Goal: Browse casually

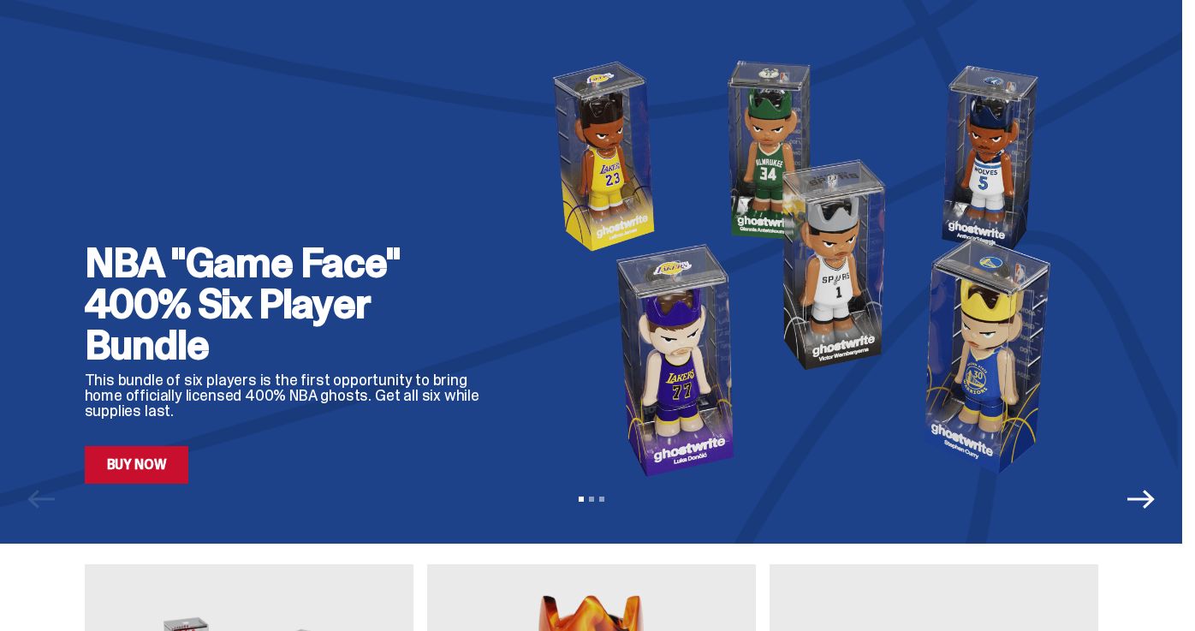
scroll to position [75, 0]
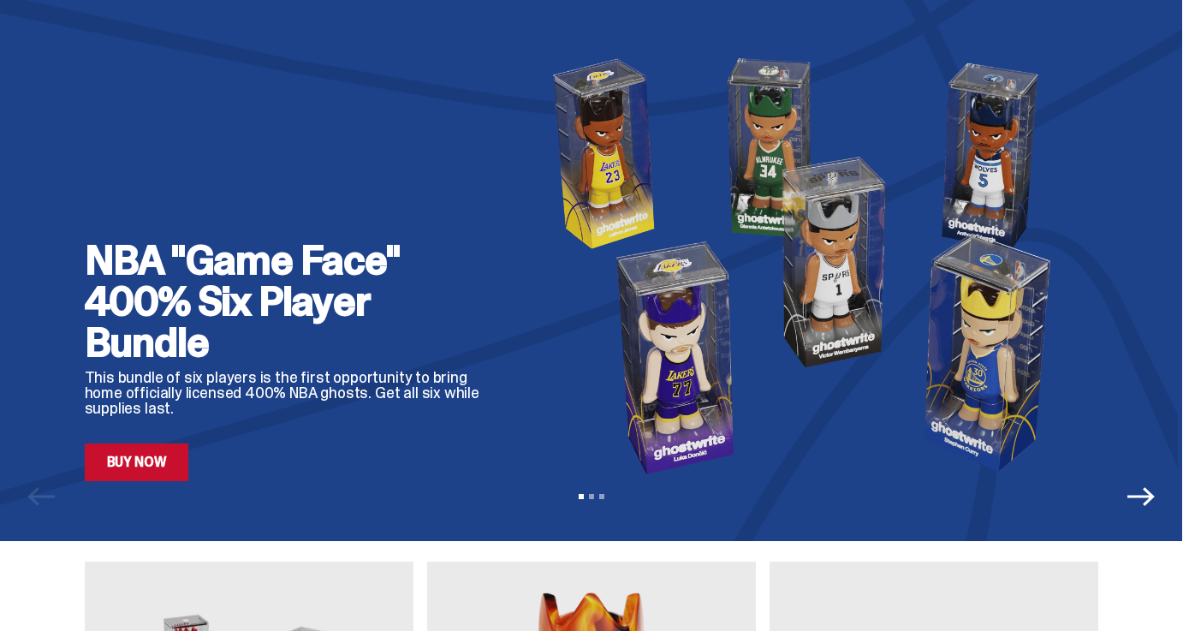
click at [112, 462] on link "Buy Now" at bounding box center [137, 463] width 104 height 38
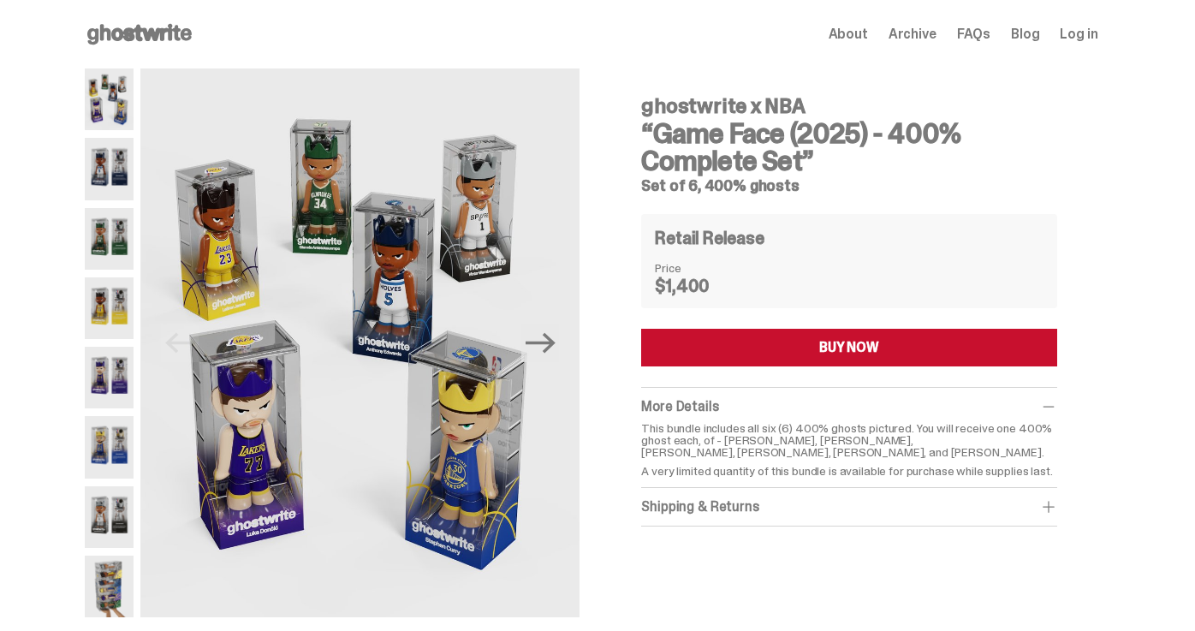
click at [117, 168] on img at bounding box center [110, 169] width 50 height 62
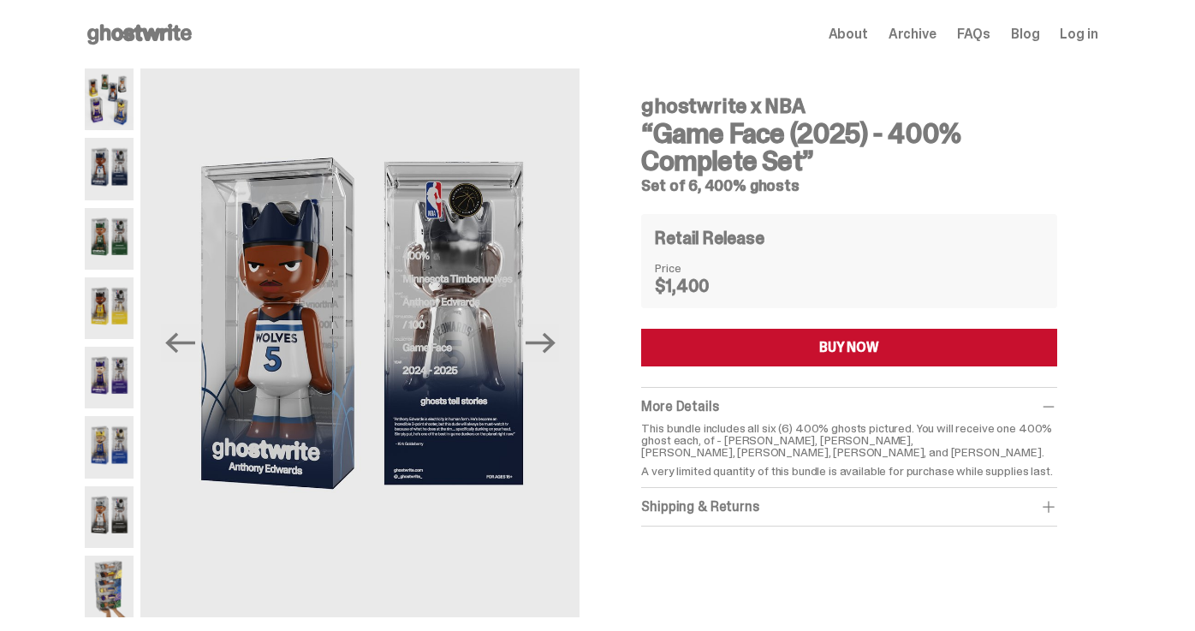
click at [116, 233] on img at bounding box center [110, 239] width 50 height 62
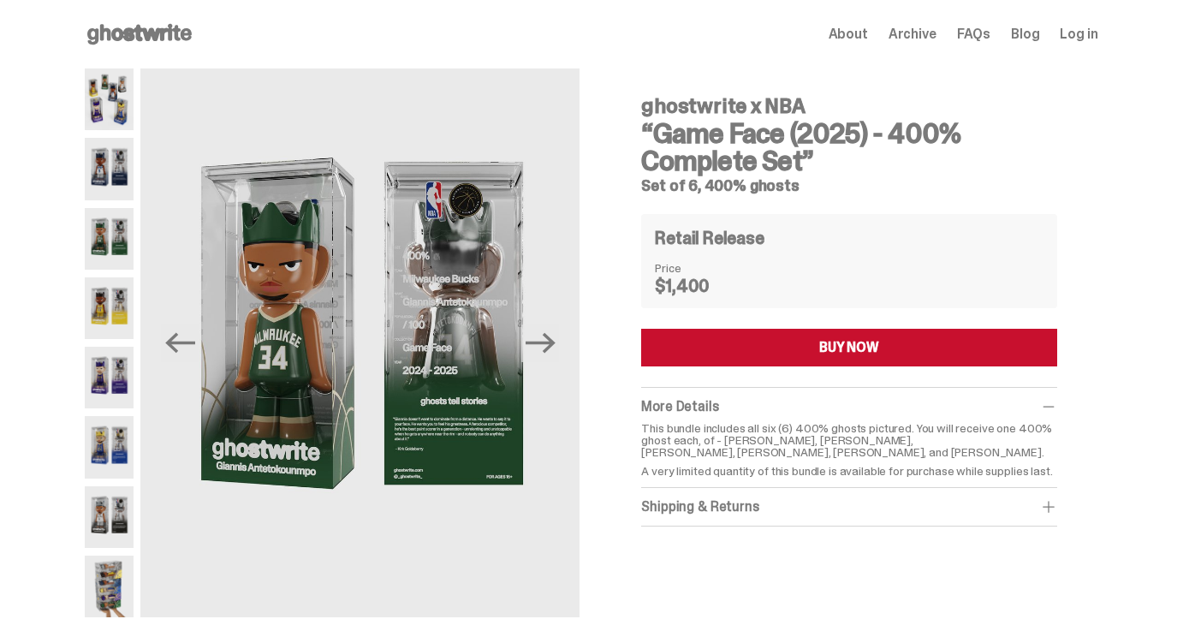
click at [116, 293] on img at bounding box center [110, 308] width 50 height 62
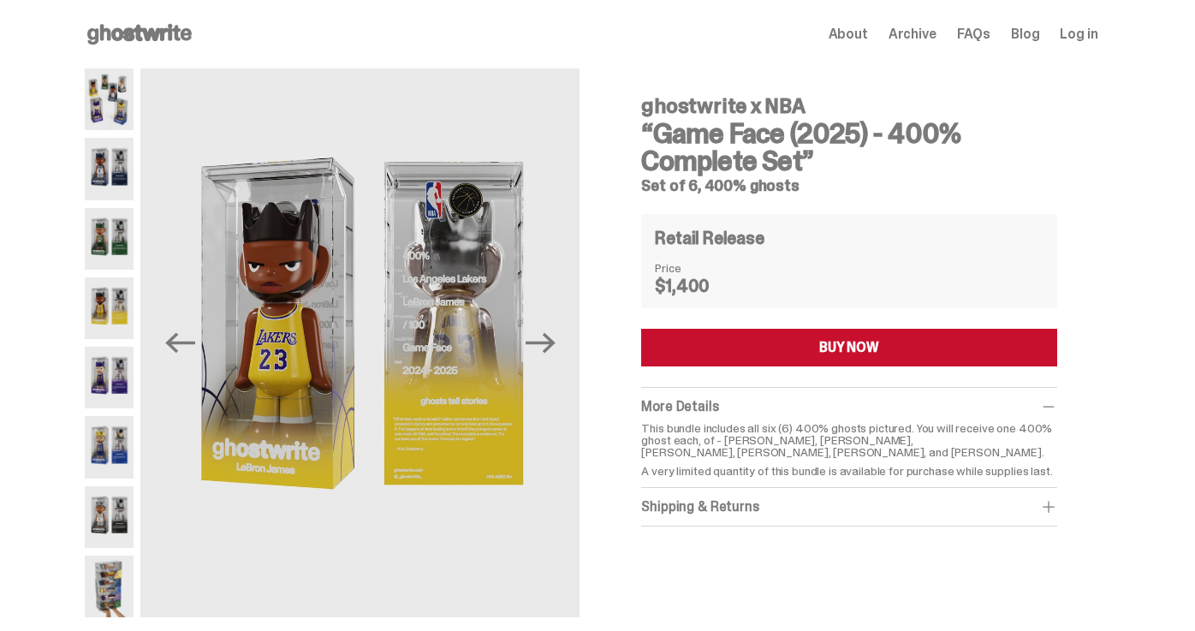
click at [113, 373] on img at bounding box center [110, 378] width 50 height 62
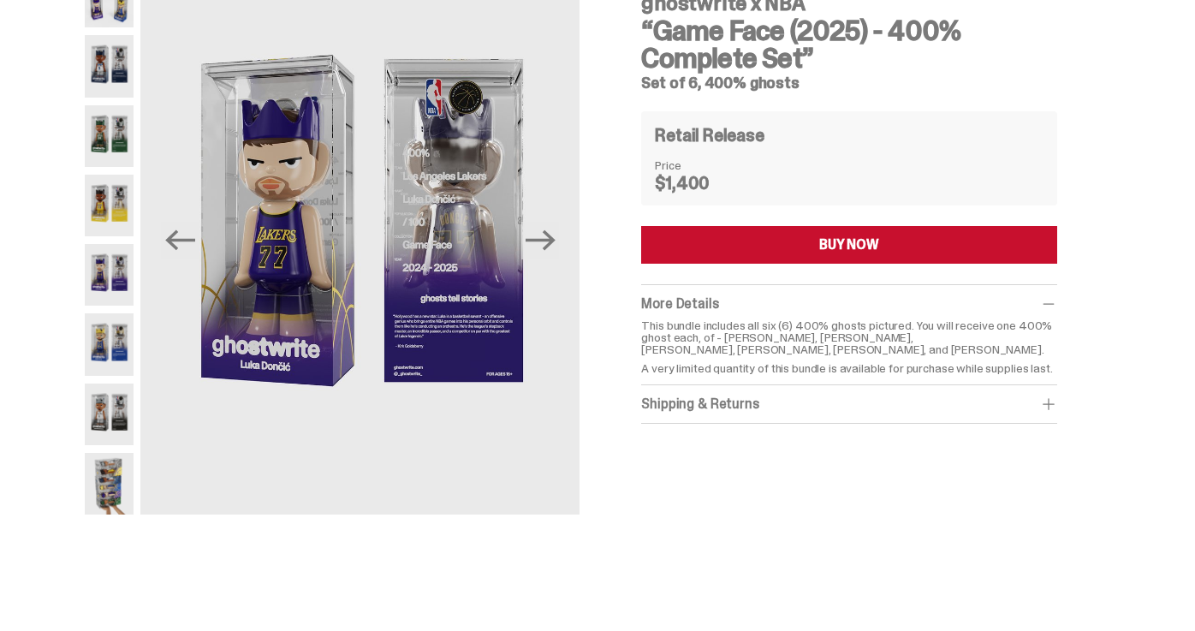
scroll to position [116, 0]
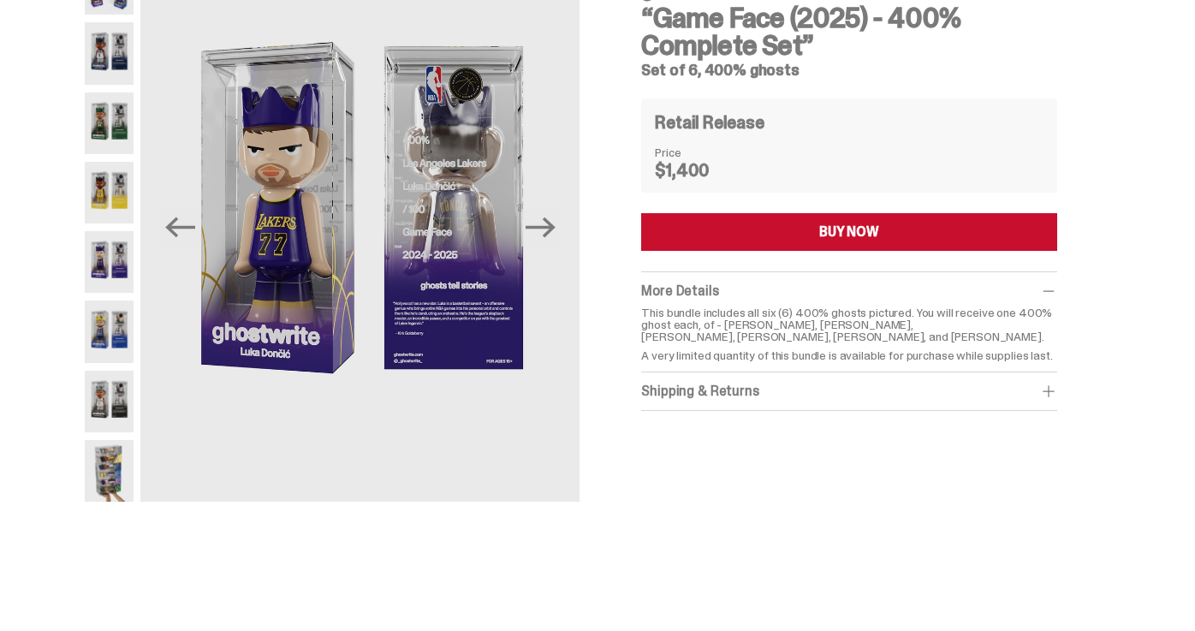
click at [113, 373] on img at bounding box center [110, 402] width 50 height 62
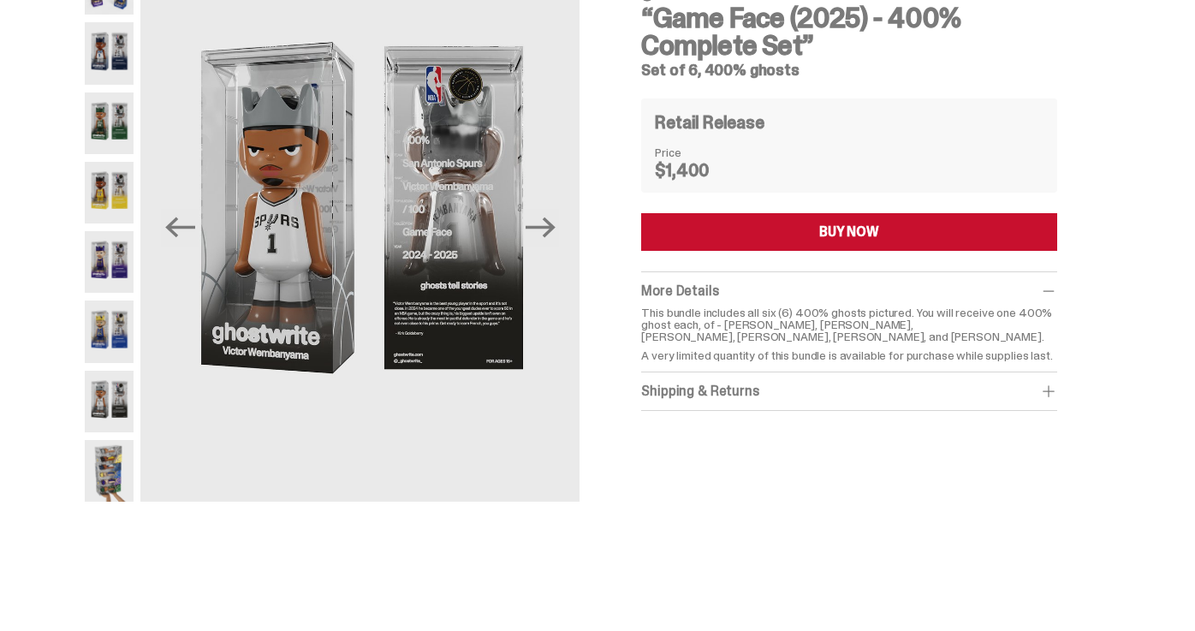
click at [110, 448] on img at bounding box center [110, 471] width 50 height 62
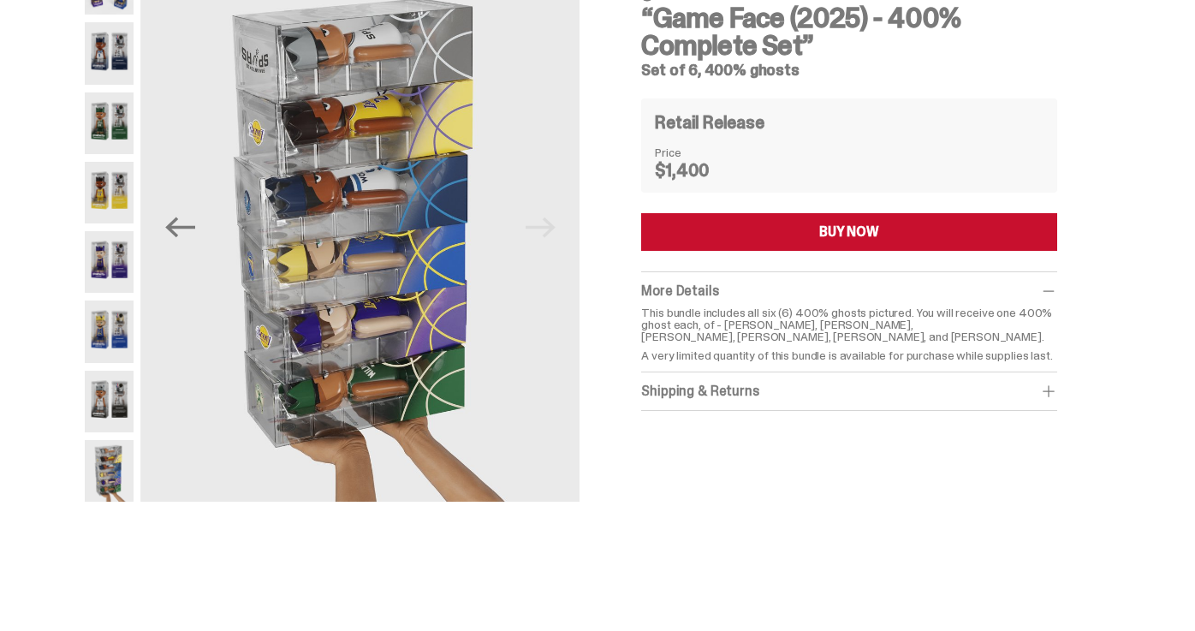
click at [110, 409] on img at bounding box center [110, 402] width 50 height 62
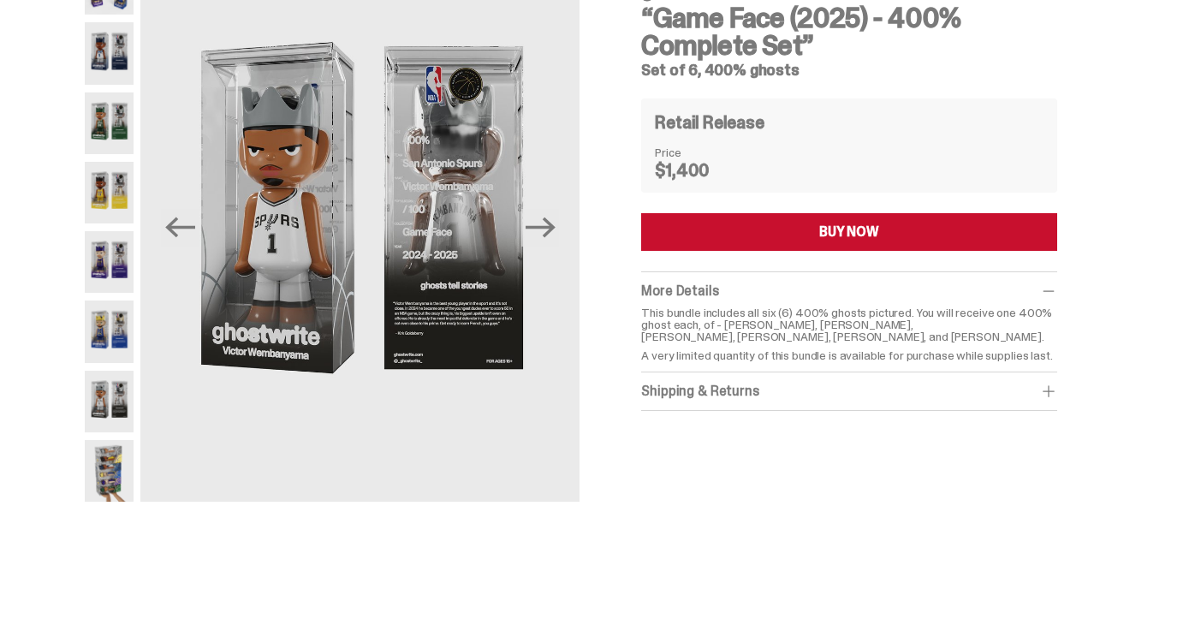
click at [109, 327] on img at bounding box center [110, 332] width 50 height 62
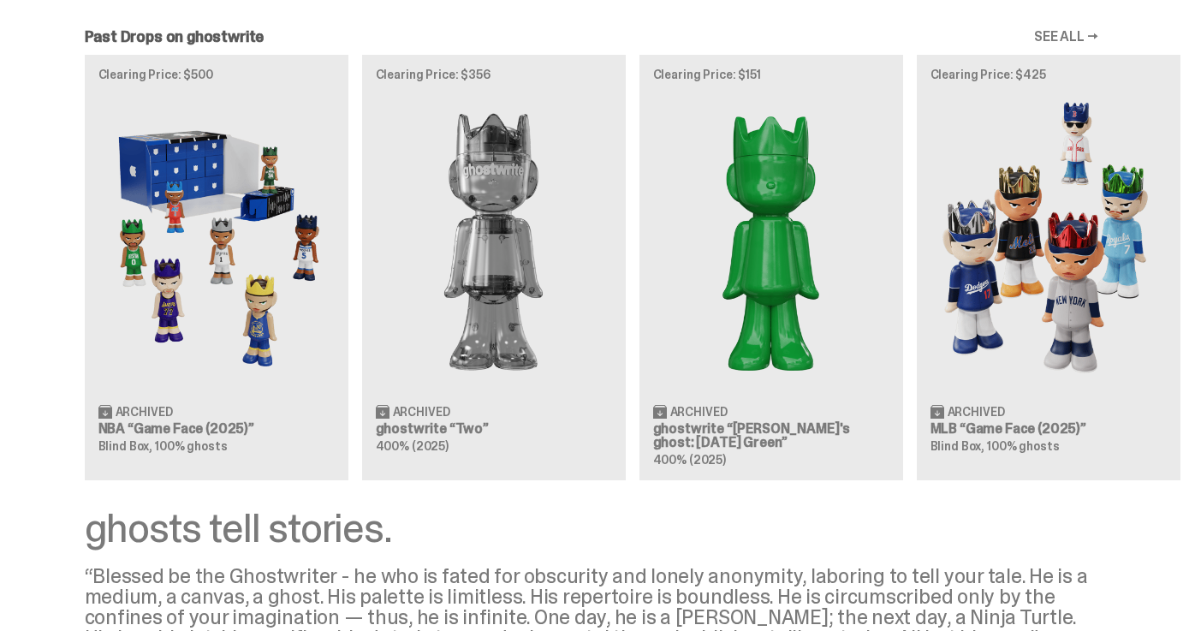
scroll to position [1602, 0]
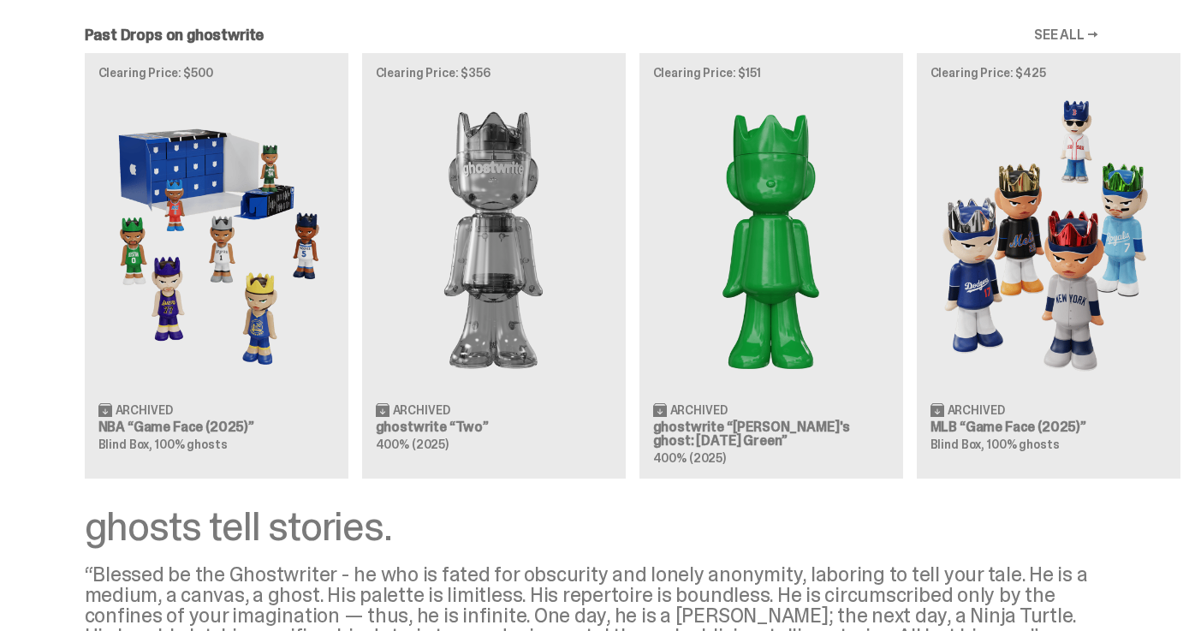
click at [247, 229] on div "Clearing Price: $500 Archived NBA “Game Face (2025)” Blind Box, 100% ghosts Cle…" at bounding box center [591, 265] width 1182 height 425
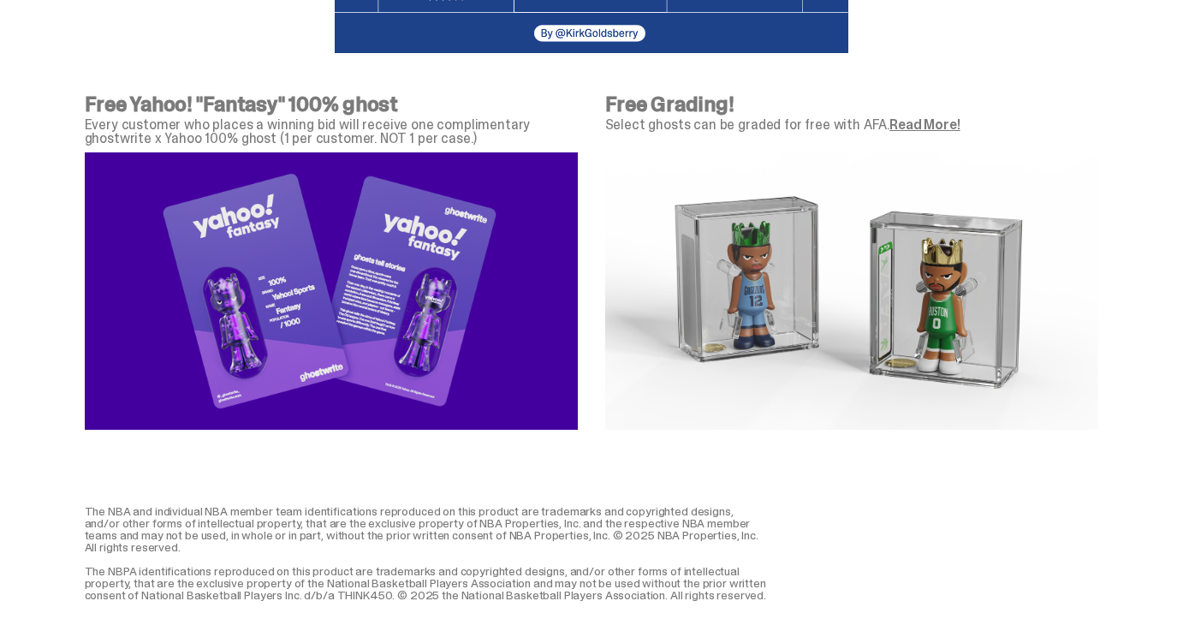
scroll to position [5933, 0]
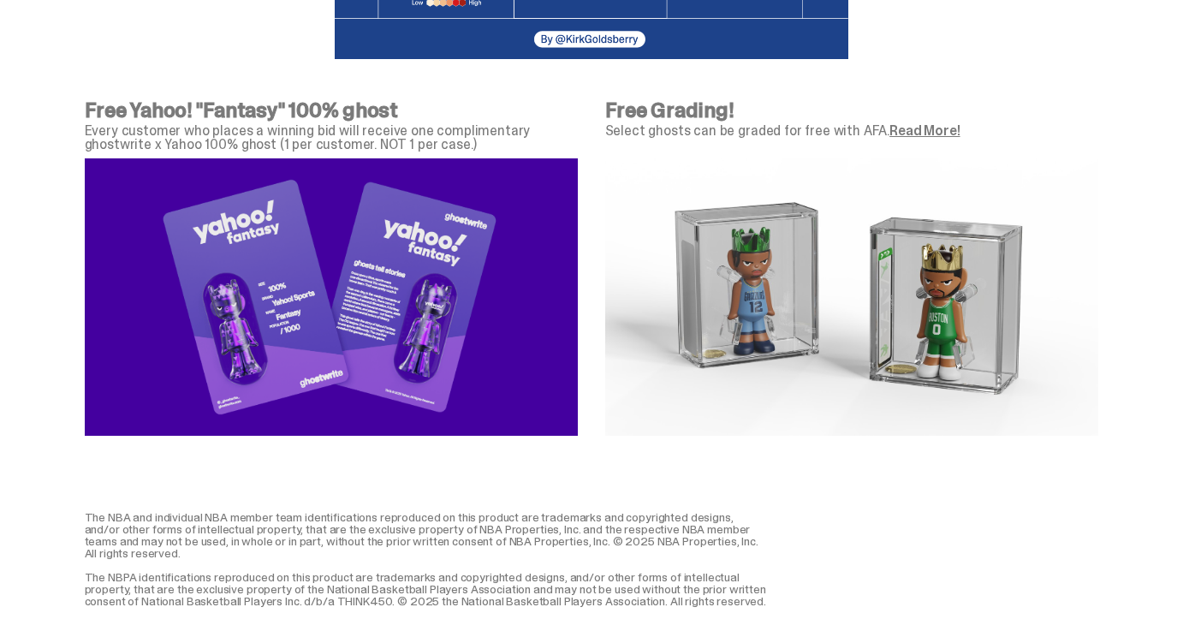
click at [920, 122] on link "Read More!" at bounding box center [925, 131] width 70 height 18
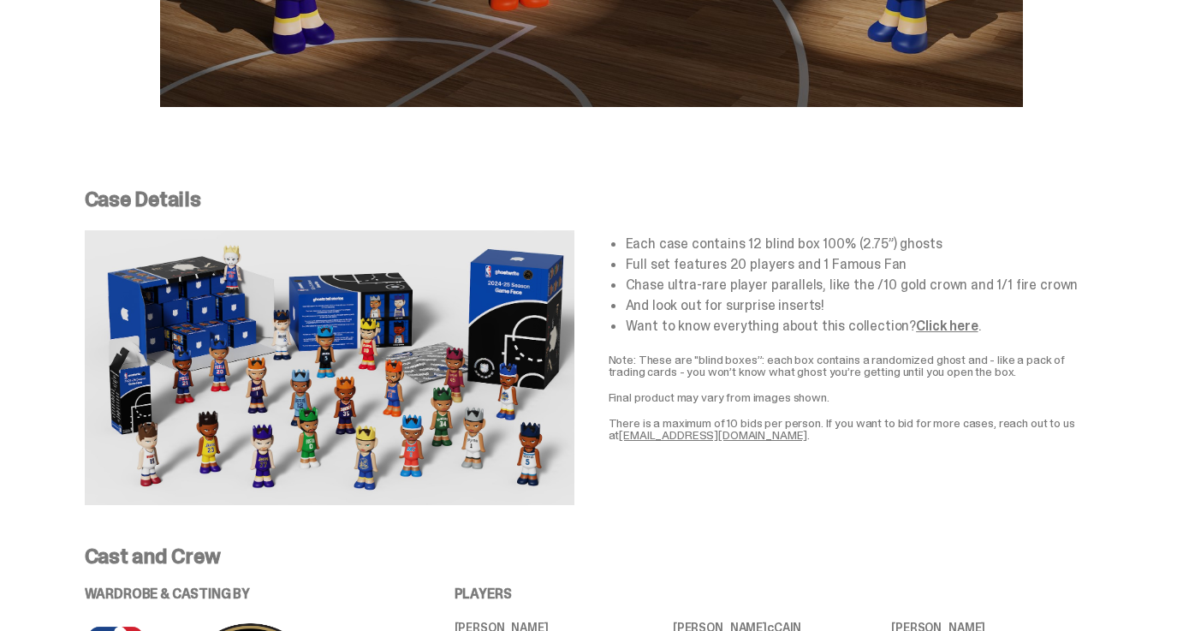
scroll to position [2900, 0]
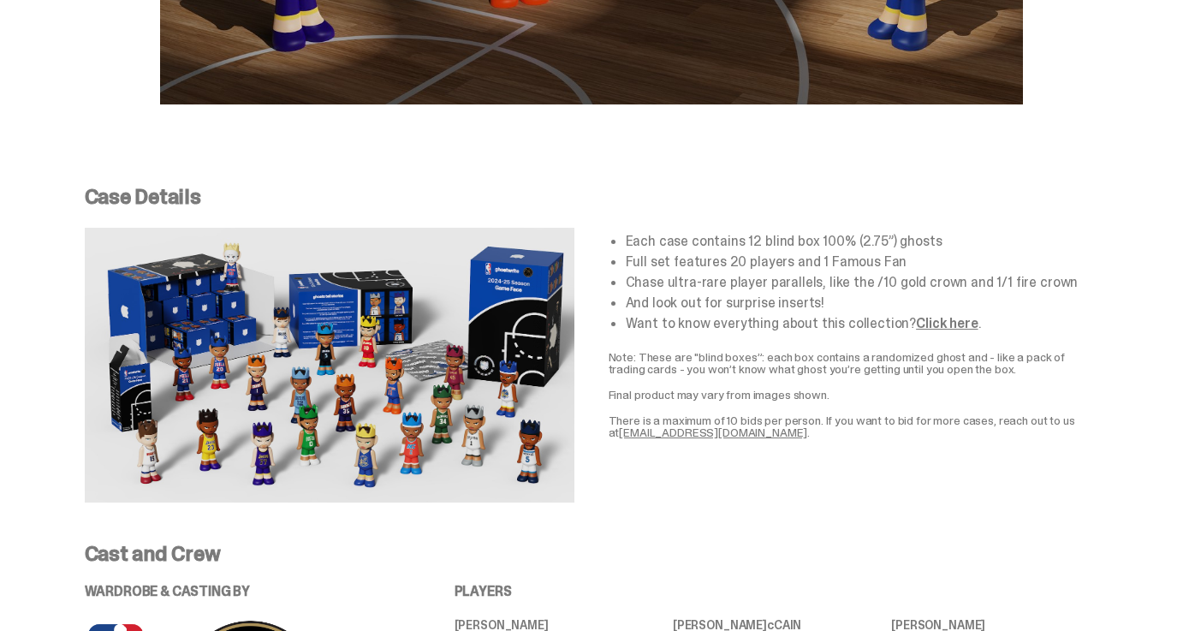
click at [941, 314] on link "Click here" at bounding box center [947, 323] width 62 height 18
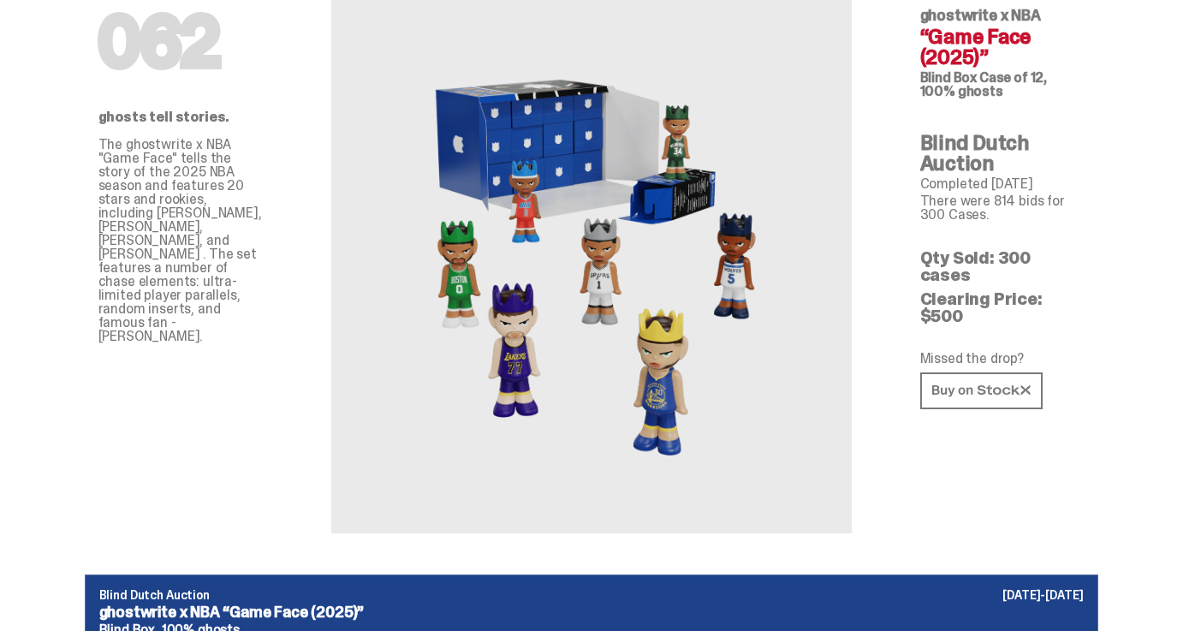
scroll to position [0, 0]
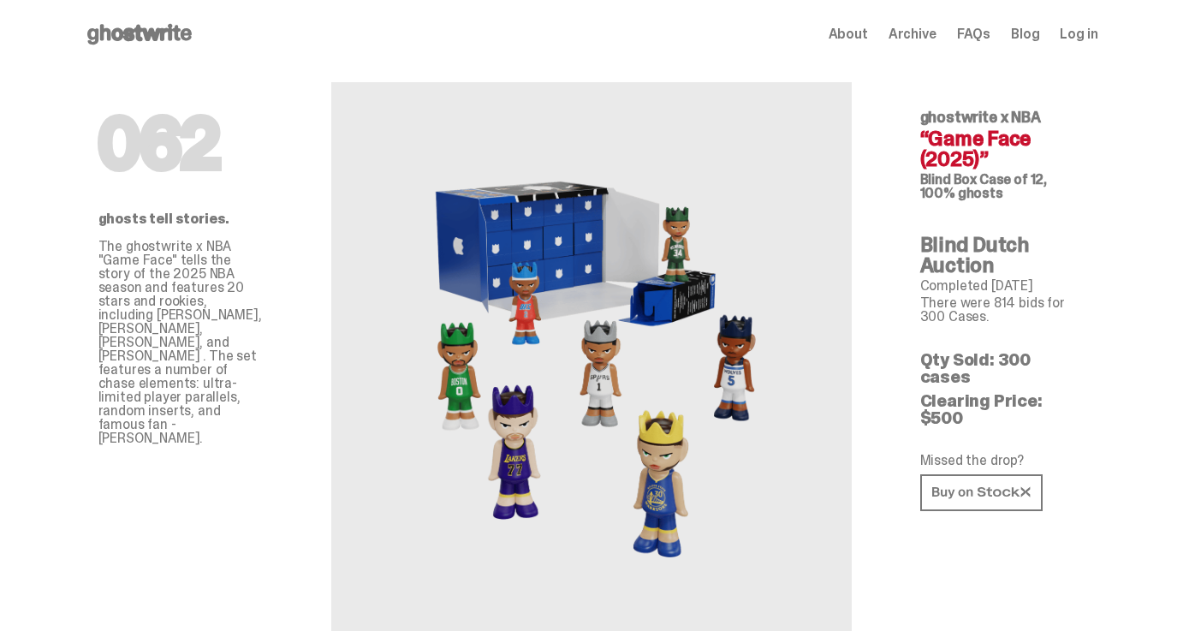
click at [124, 25] on icon at bounding box center [140, 34] width 110 height 27
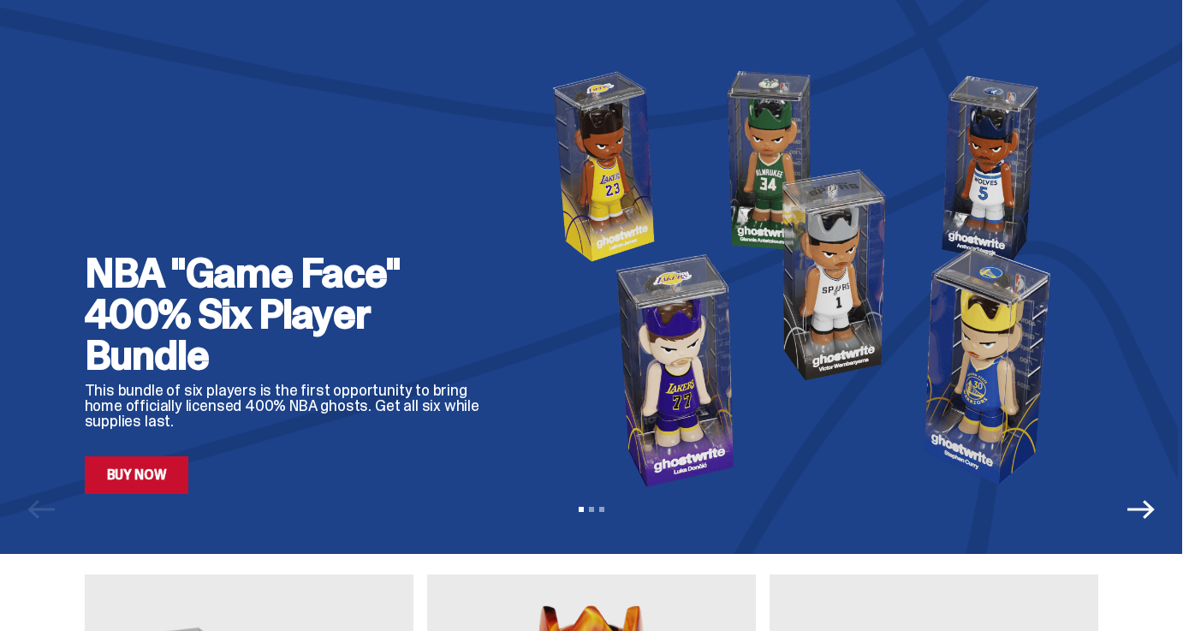
scroll to position [69, 0]
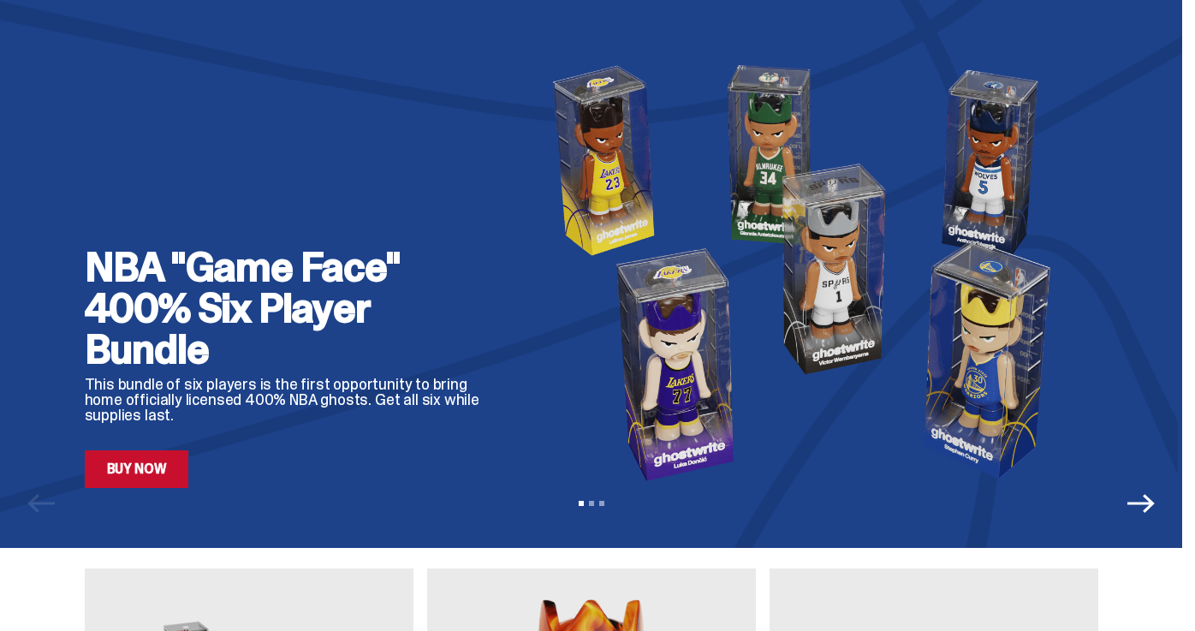
click at [140, 469] on link "Buy Now" at bounding box center [137, 469] width 104 height 38
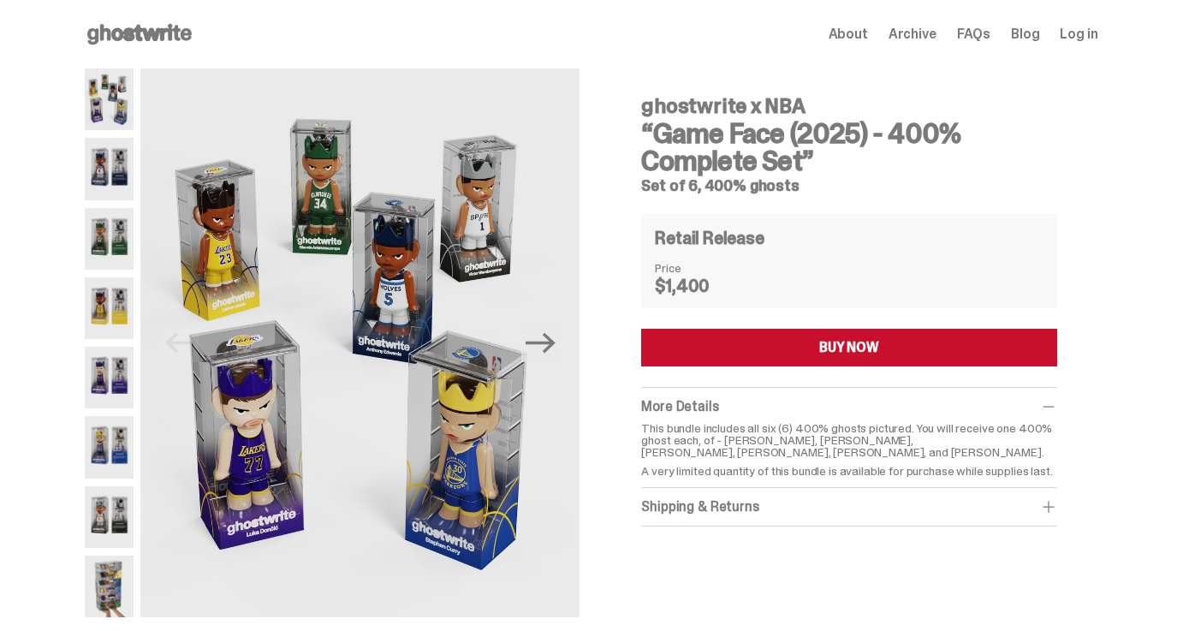
click at [119, 156] on img at bounding box center [110, 169] width 50 height 62
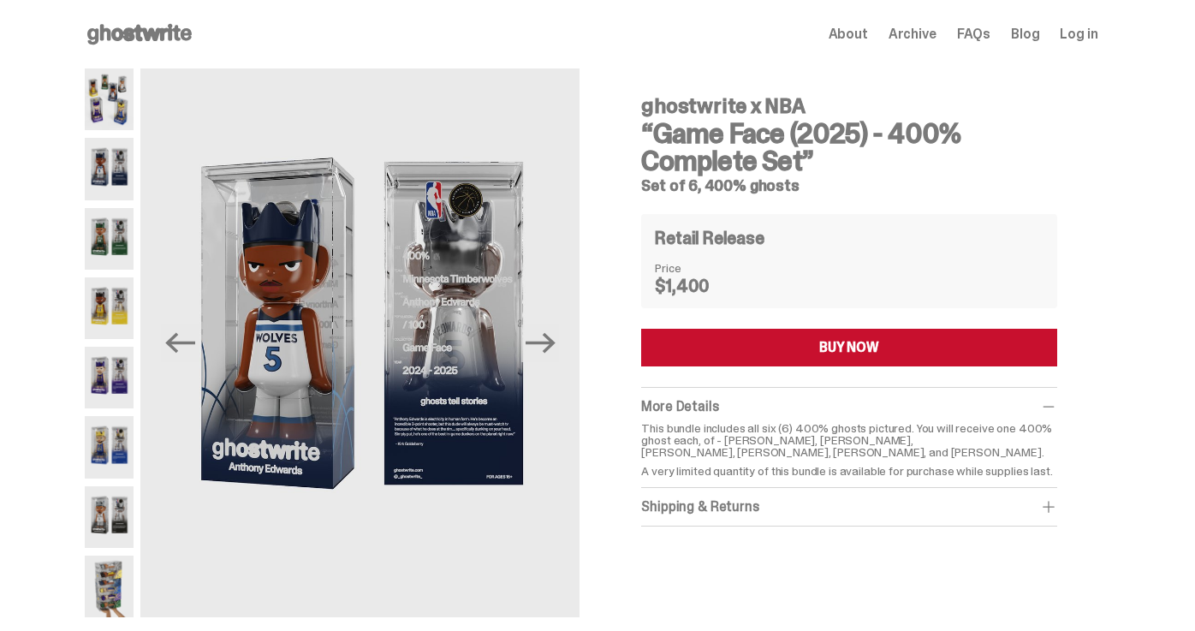
click at [105, 226] on img at bounding box center [110, 239] width 50 height 62
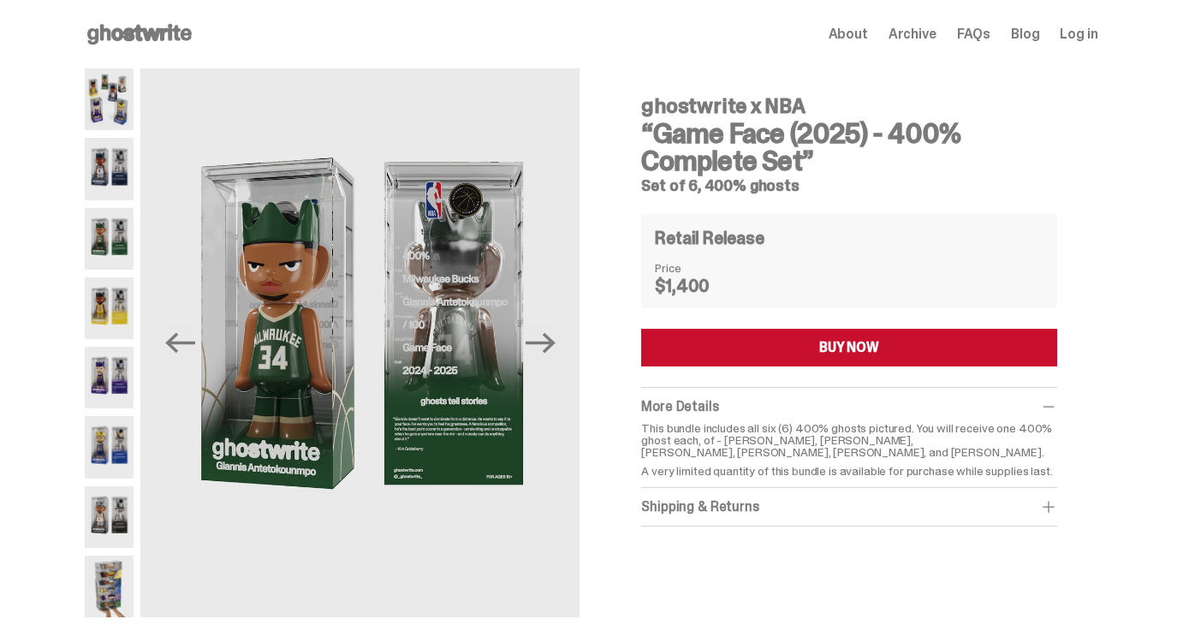
click at [112, 324] on img at bounding box center [110, 308] width 50 height 62
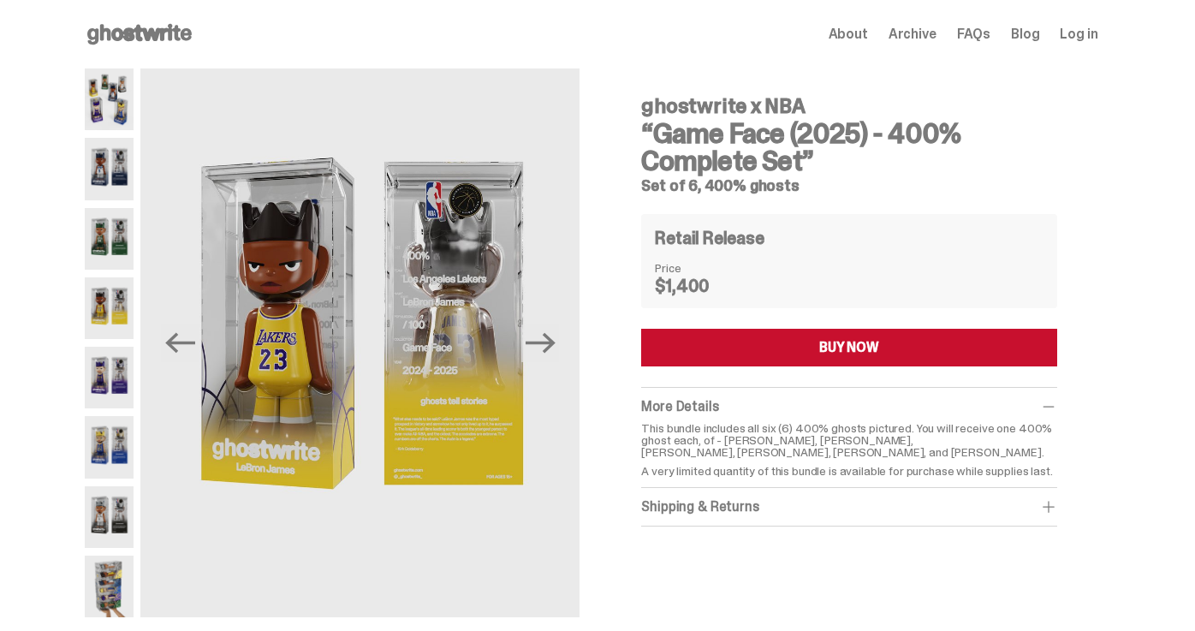
click at [108, 378] on img at bounding box center [110, 378] width 50 height 62
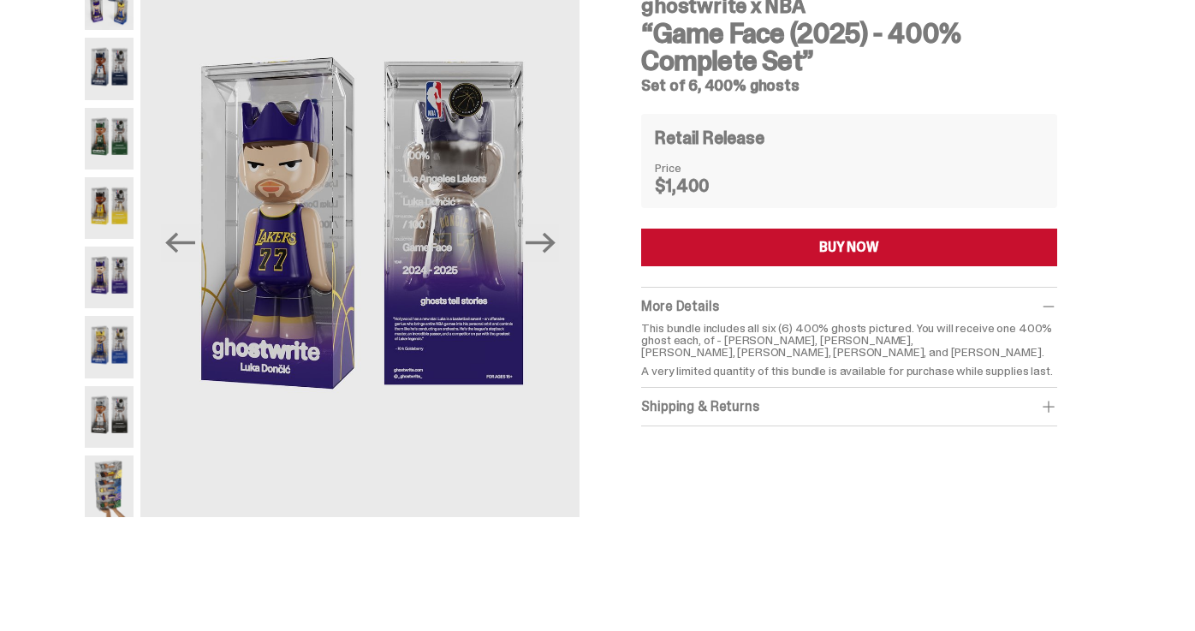
scroll to position [128, 0]
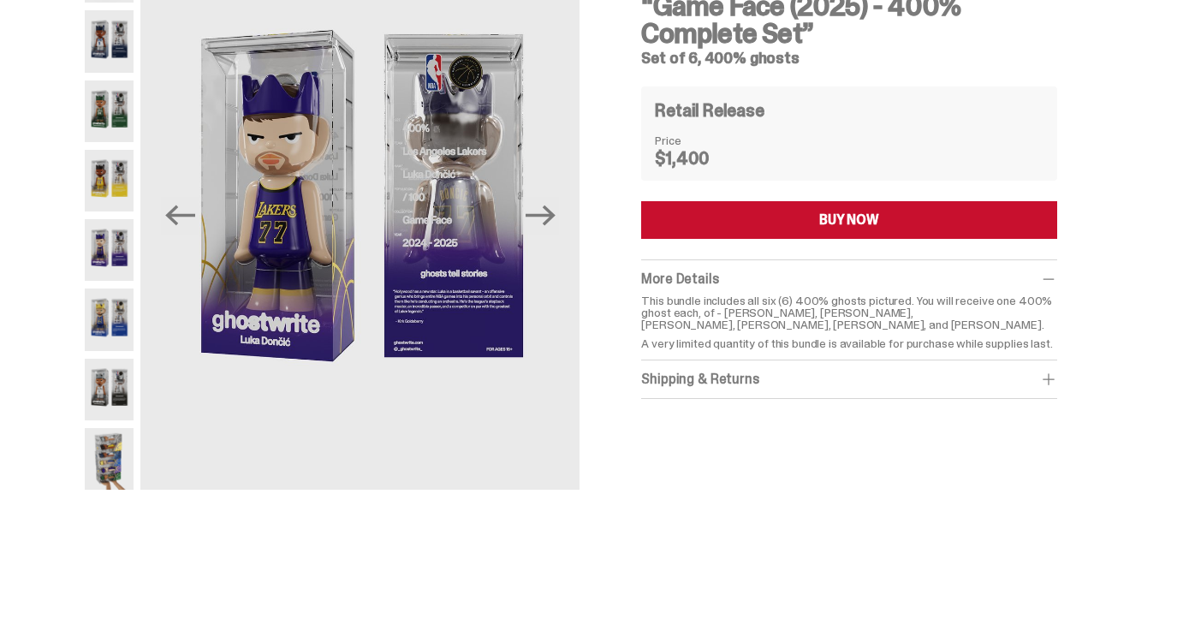
click at [134, 234] on img at bounding box center [110, 250] width 50 height 62
click at [114, 366] on img at bounding box center [110, 390] width 50 height 62
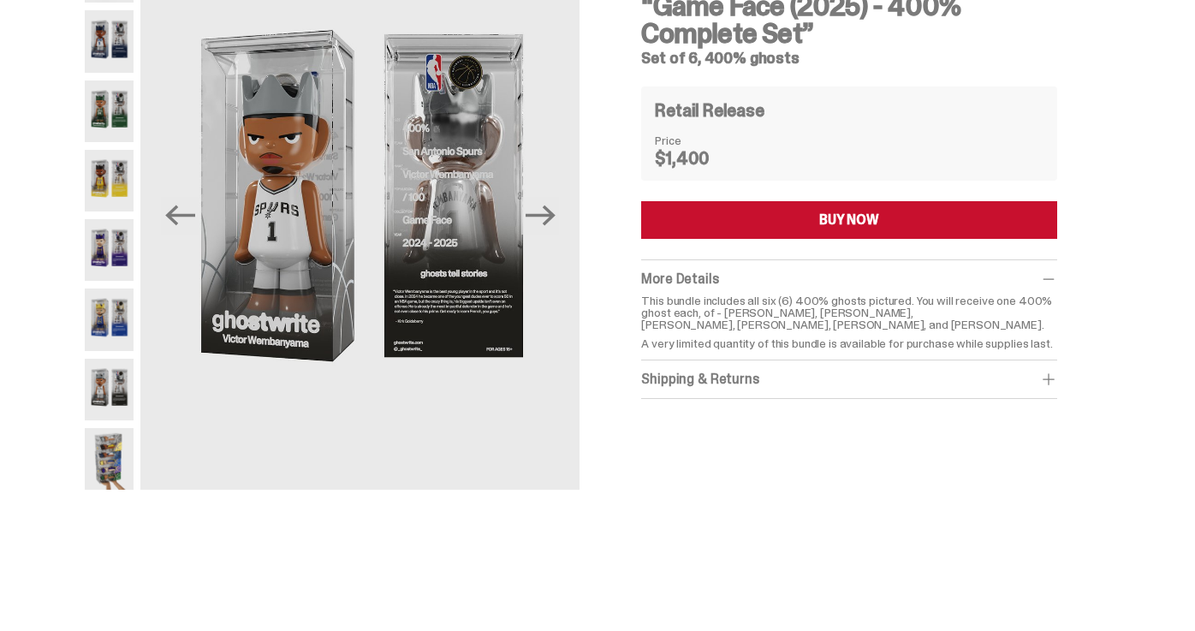
click at [119, 400] on img at bounding box center [110, 390] width 50 height 62
click at [116, 444] on img at bounding box center [110, 459] width 50 height 62
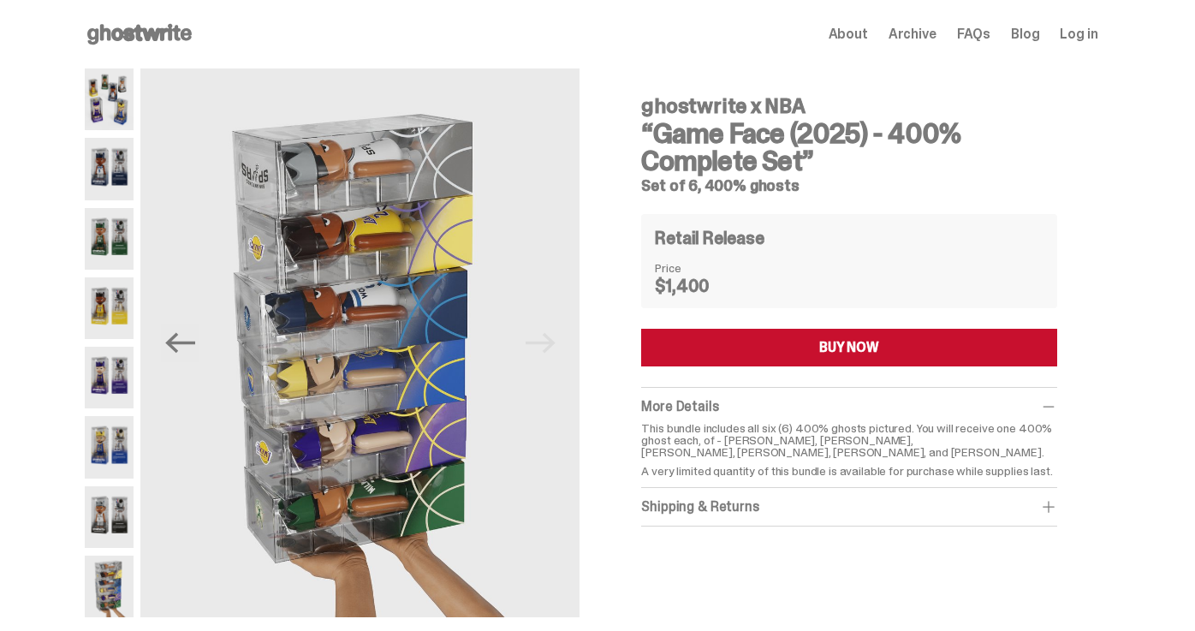
click at [153, 27] on icon at bounding box center [140, 34] width 110 height 27
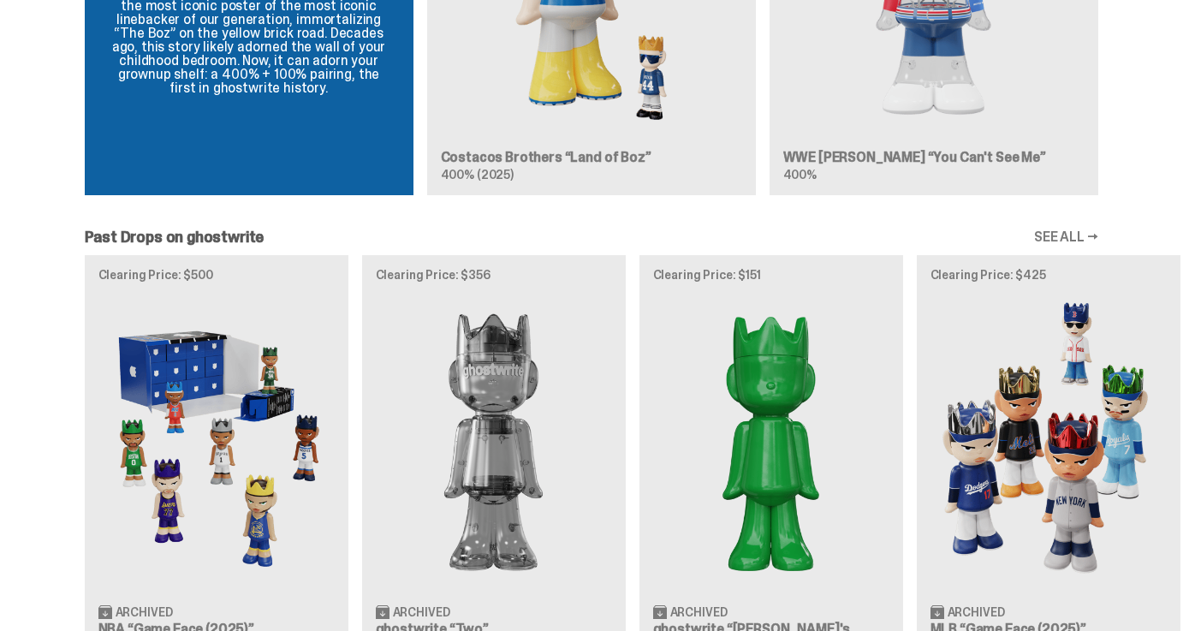
scroll to position [1392, 0]
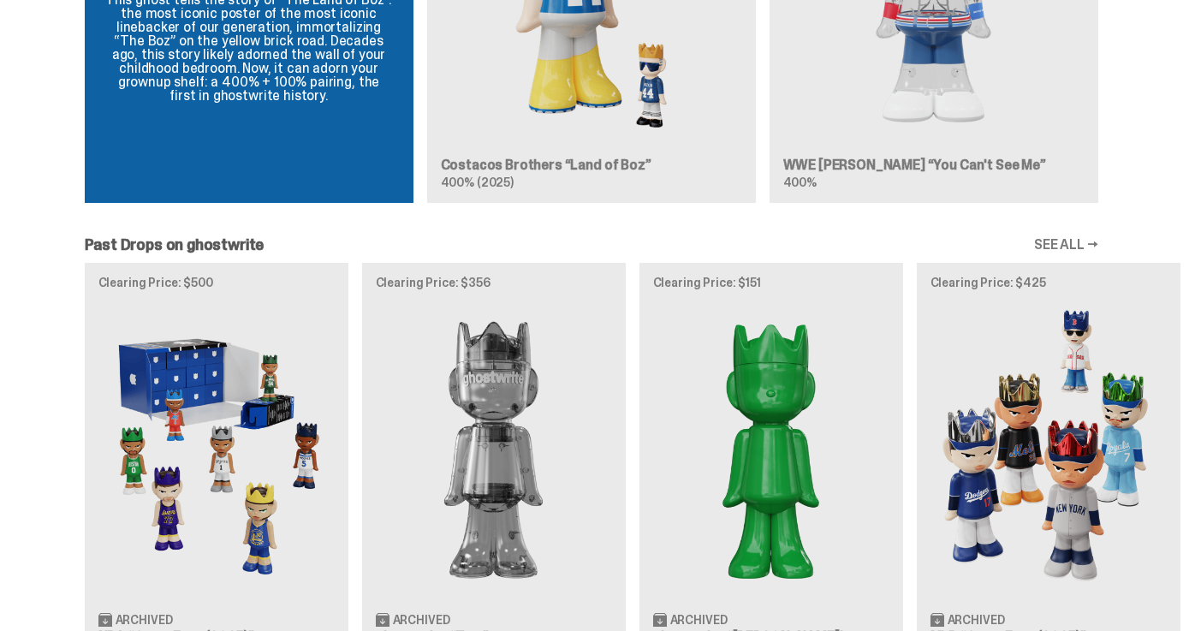
click at [1074, 238] on link "SEE ALL →" at bounding box center [1066, 245] width 64 height 14
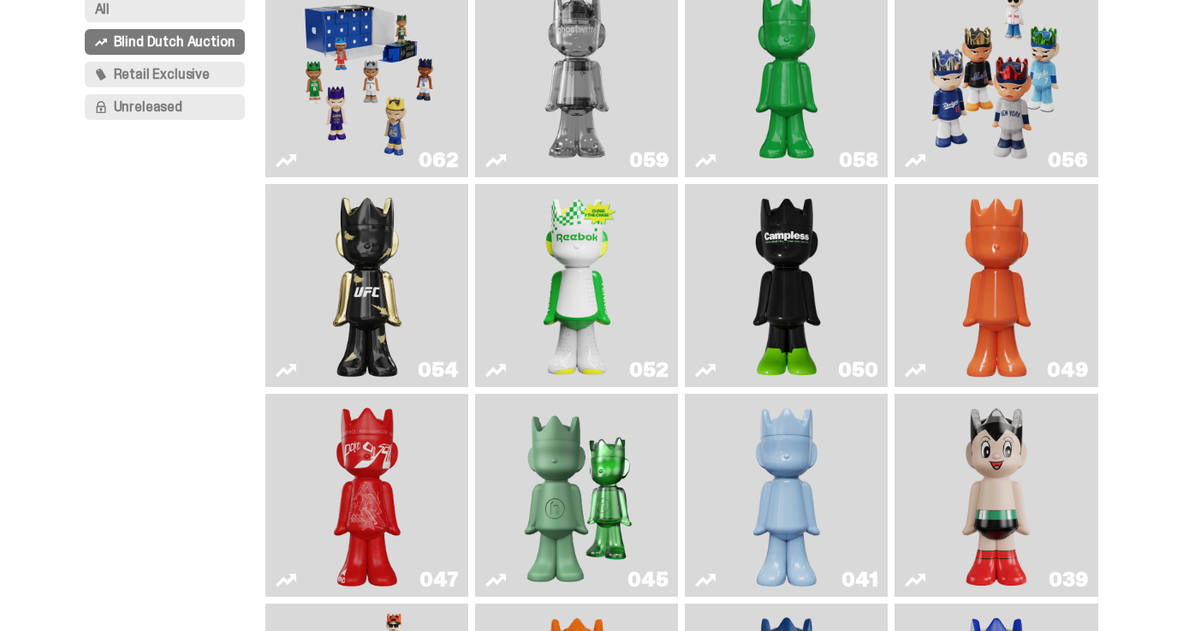
scroll to position [210, 0]
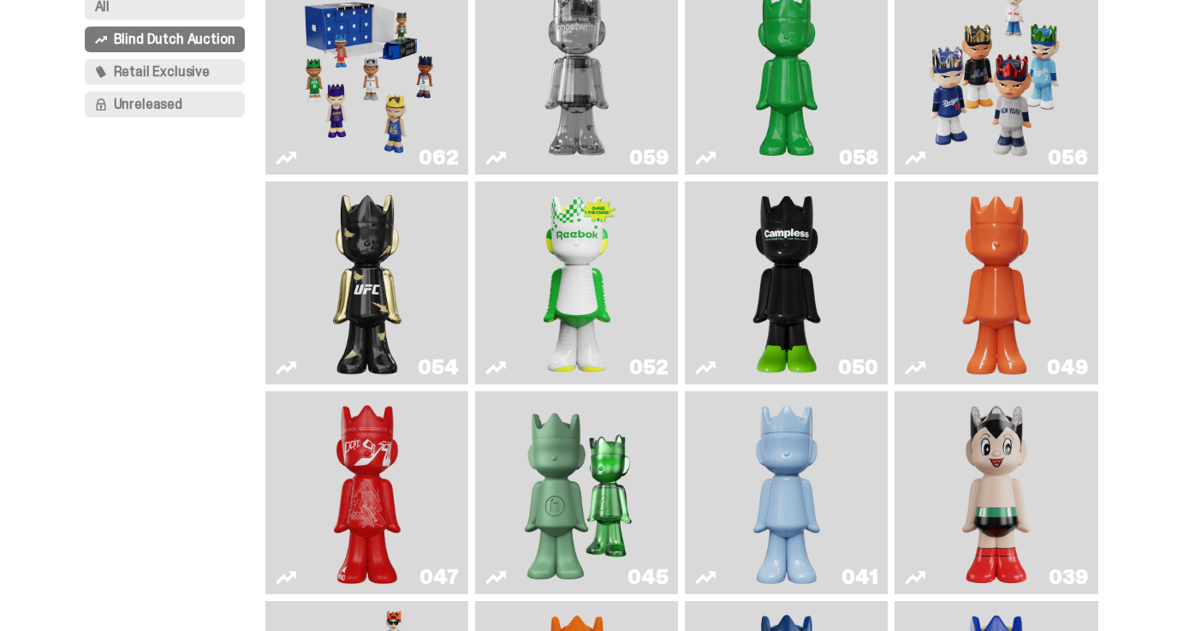
click at [794, 277] on img "Campless" at bounding box center [786, 282] width 81 height 189
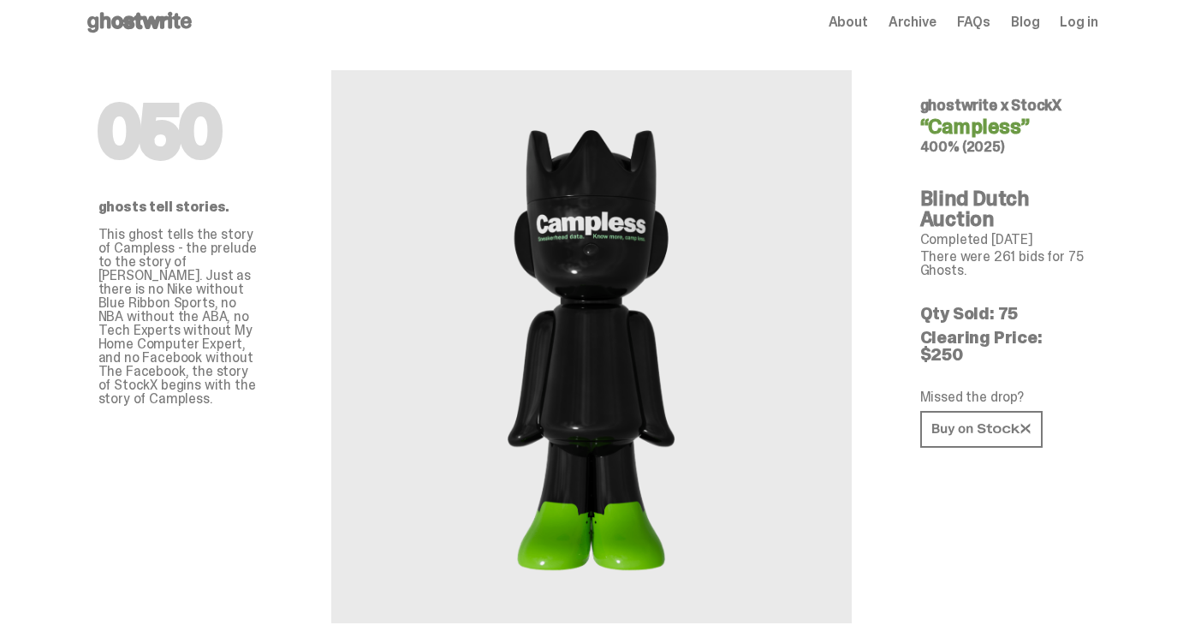
scroll to position [15, 0]
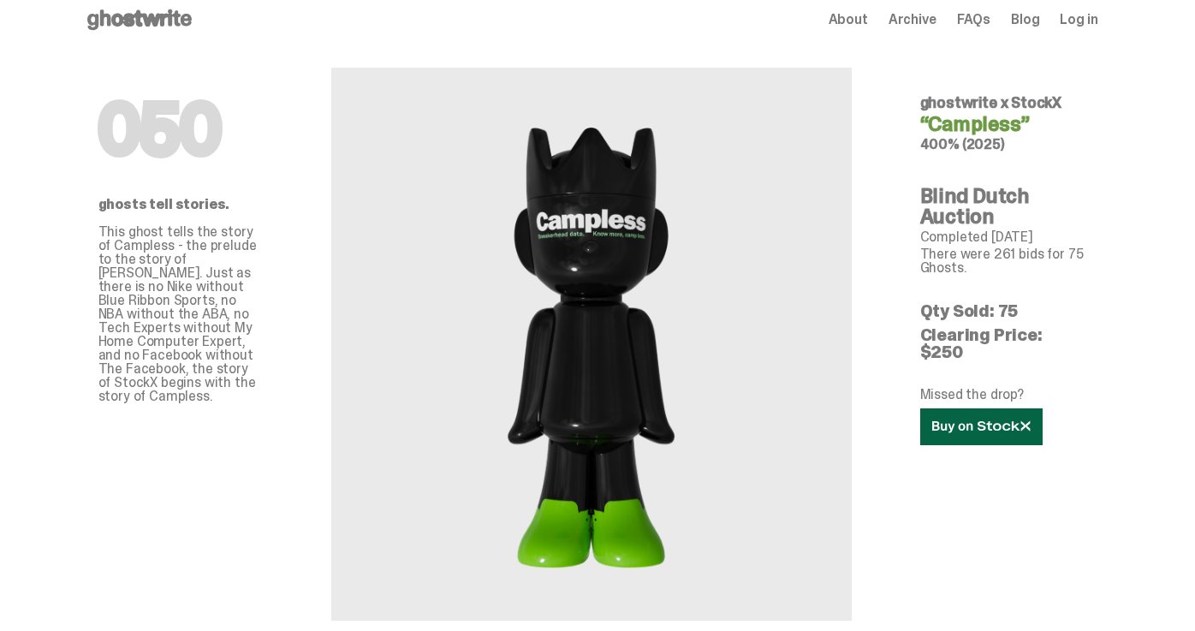
click at [966, 420] on icon at bounding box center [981, 426] width 98 height 13
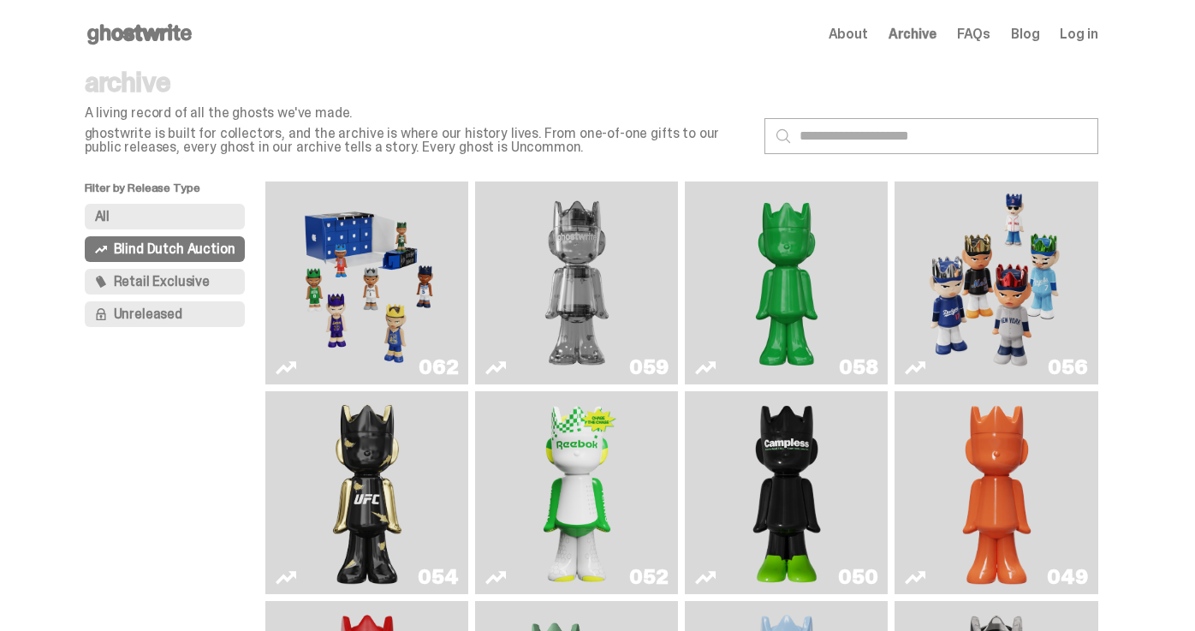
click at [360, 281] on img "Game Face (2025)" at bounding box center [368, 282] width 152 height 189
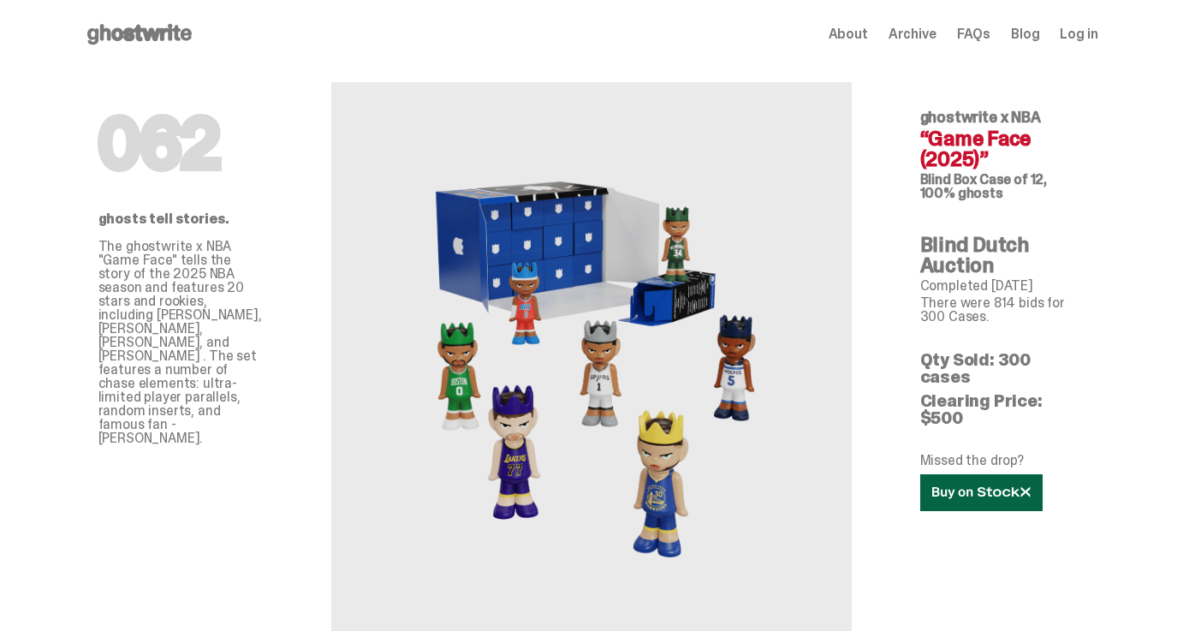
click at [999, 486] on icon at bounding box center [981, 492] width 98 height 13
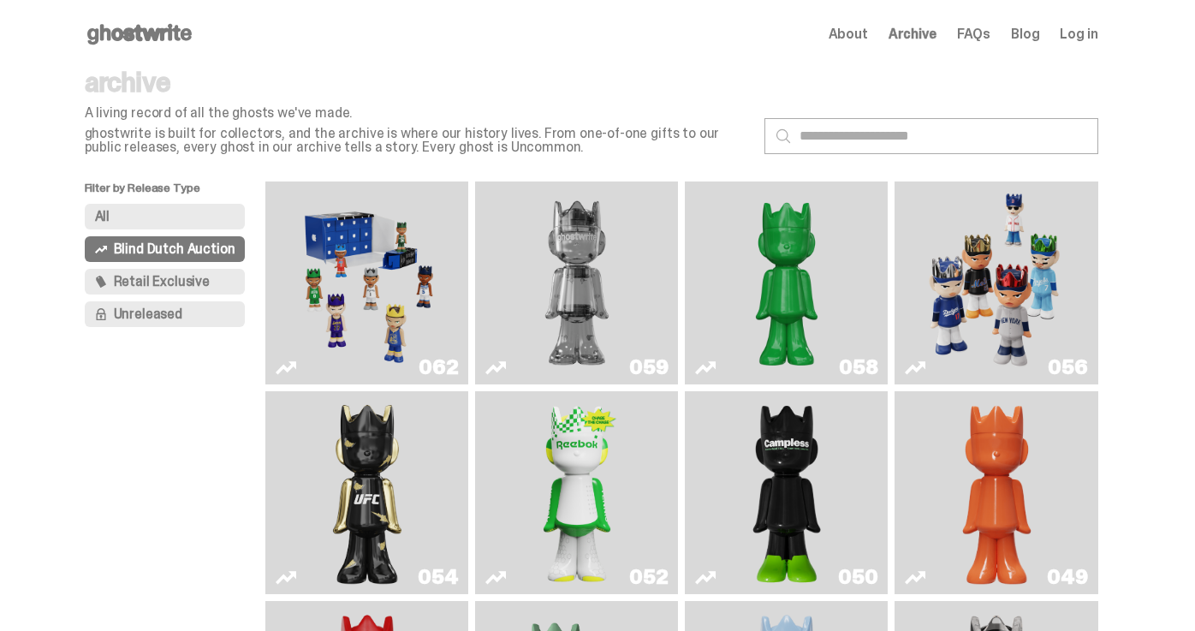
click at [380, 430] on img "Ruby" at bounding box center [366, 492] width 81 height 189
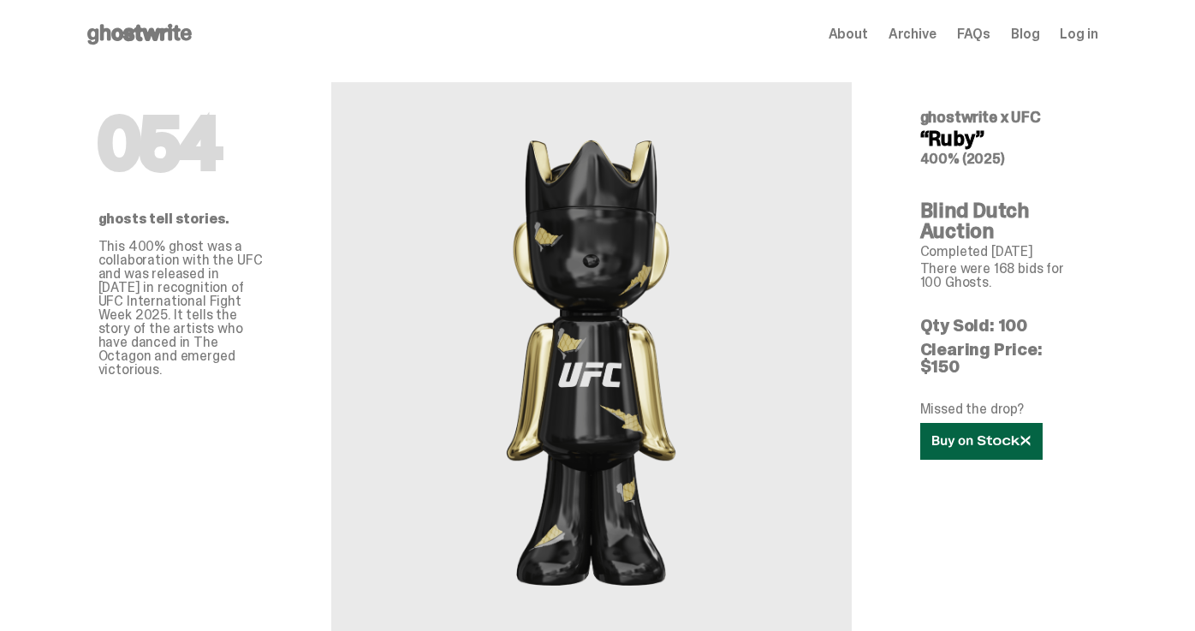
click at [1003, 423] on link at bounding box center [981, 441] width 122 height 37
click at [138, 49] on div "Open main menu Home About Archive FAQs Blog Log in About Archive FAQs Blog Log …" at bounding box center [592, 34] width 1096 height 69
click at [140, 37] on icon at bounding box center [140, 34] width 110 height 27
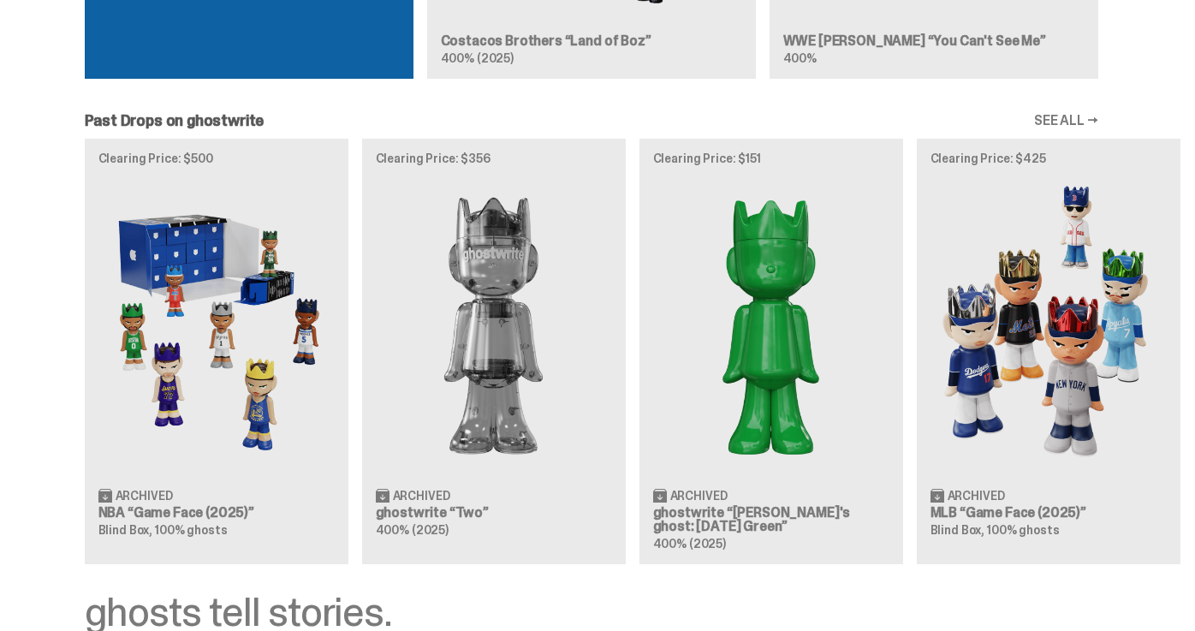
scroll to position [1524, 0]
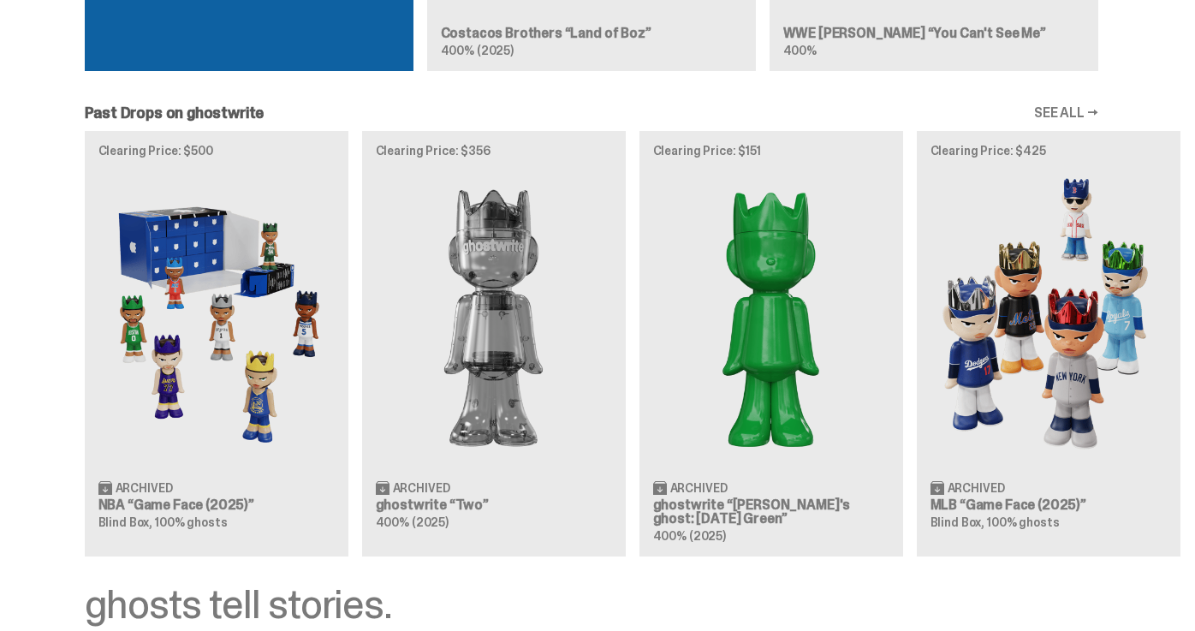
click at [261, 402] on div "Clearing Price: $500 Archived NBA “Game Face (2025)” Blind Box, 100% ghosts Cle…" at bounding box center [591, 343] width 1182 height 425
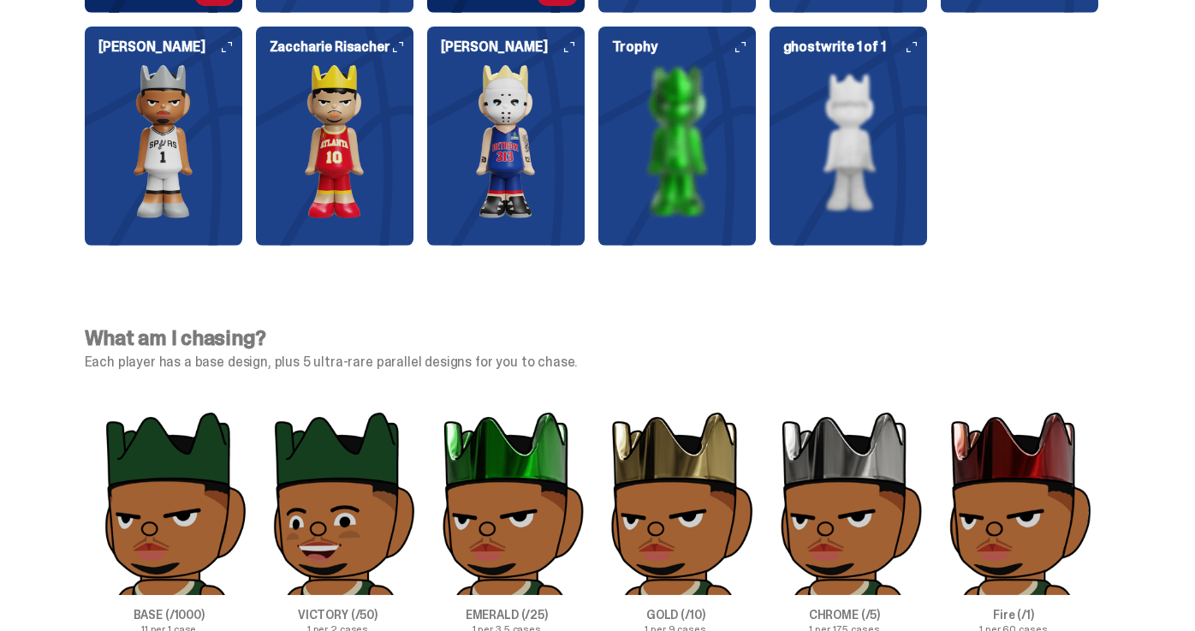
scroll to position [4858, 0]
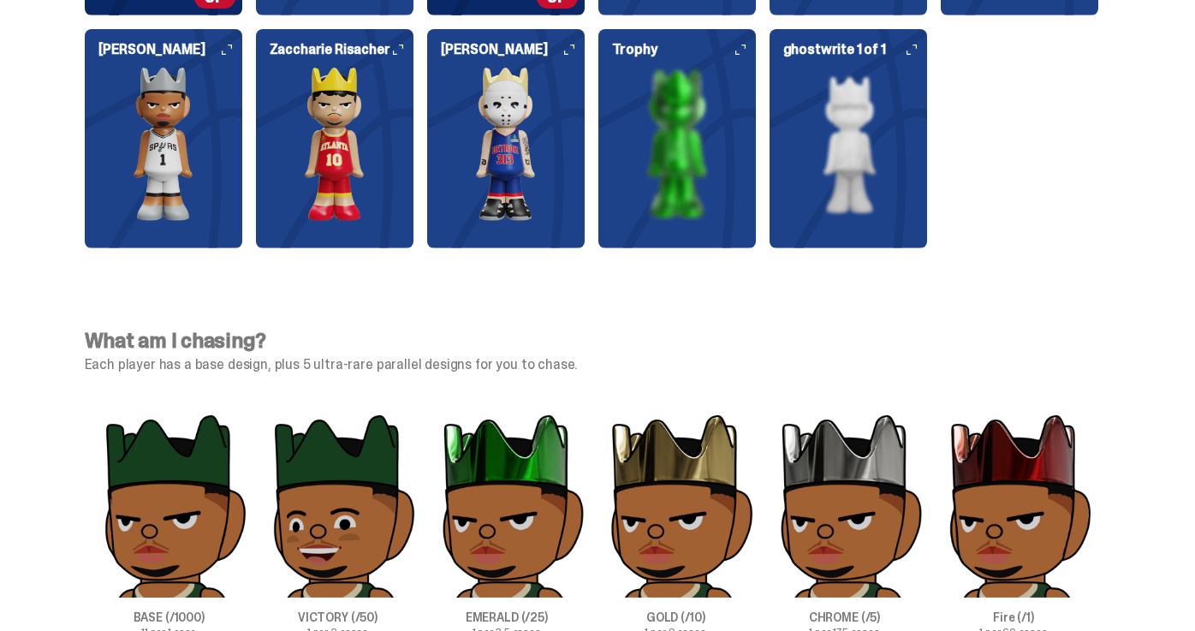
click at [508, 140] on img at bounding box center [506, 144] width 158 height 154
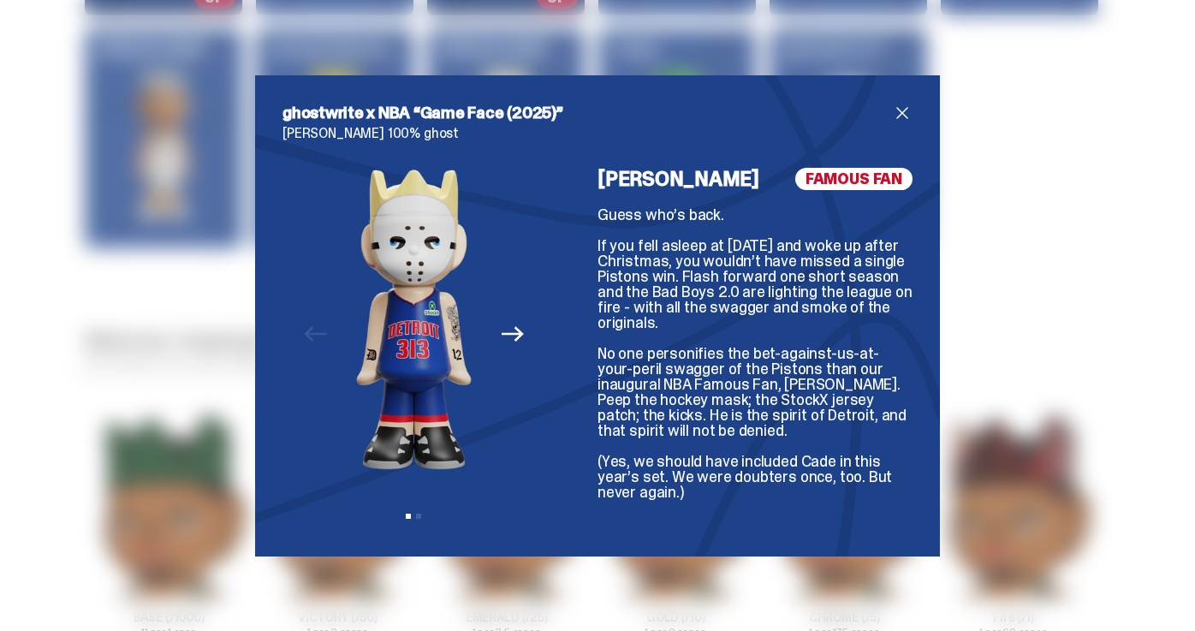
click at [200, 167] on div "ghostwrite x NBA “Game Face (2025)” [PERSON_NAME] 100% ghost Previous Next View…" at bounding box center [597, 315] width 1195 height 631
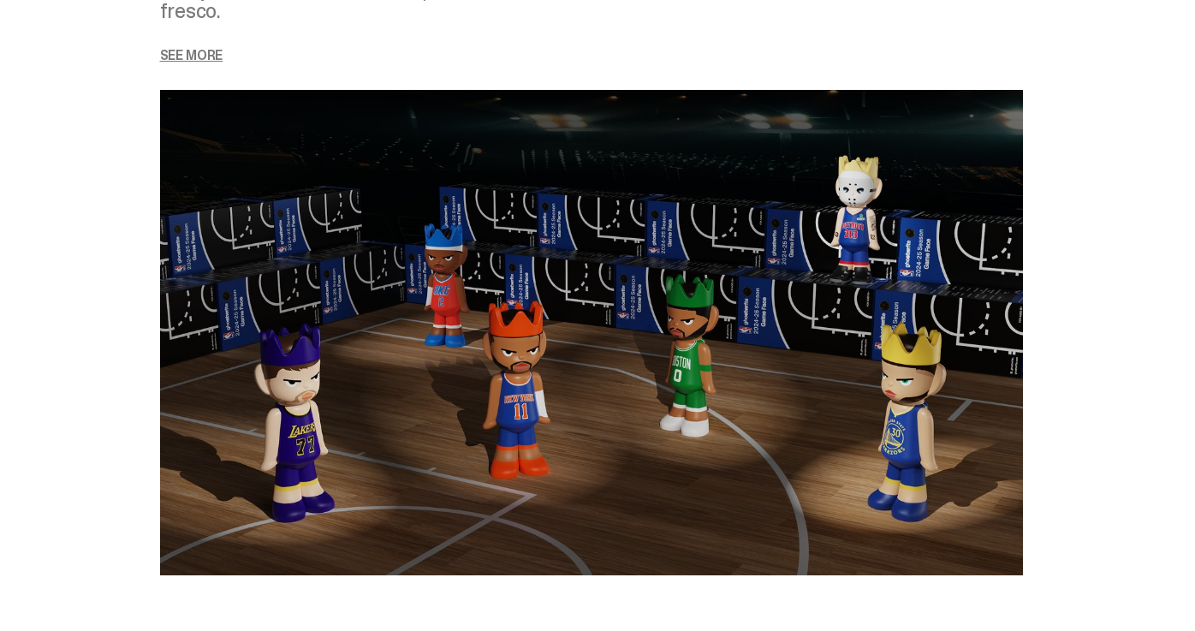
scroll to position [2290, 0]
